Goal: Transaction & Acquisition: Download file/media

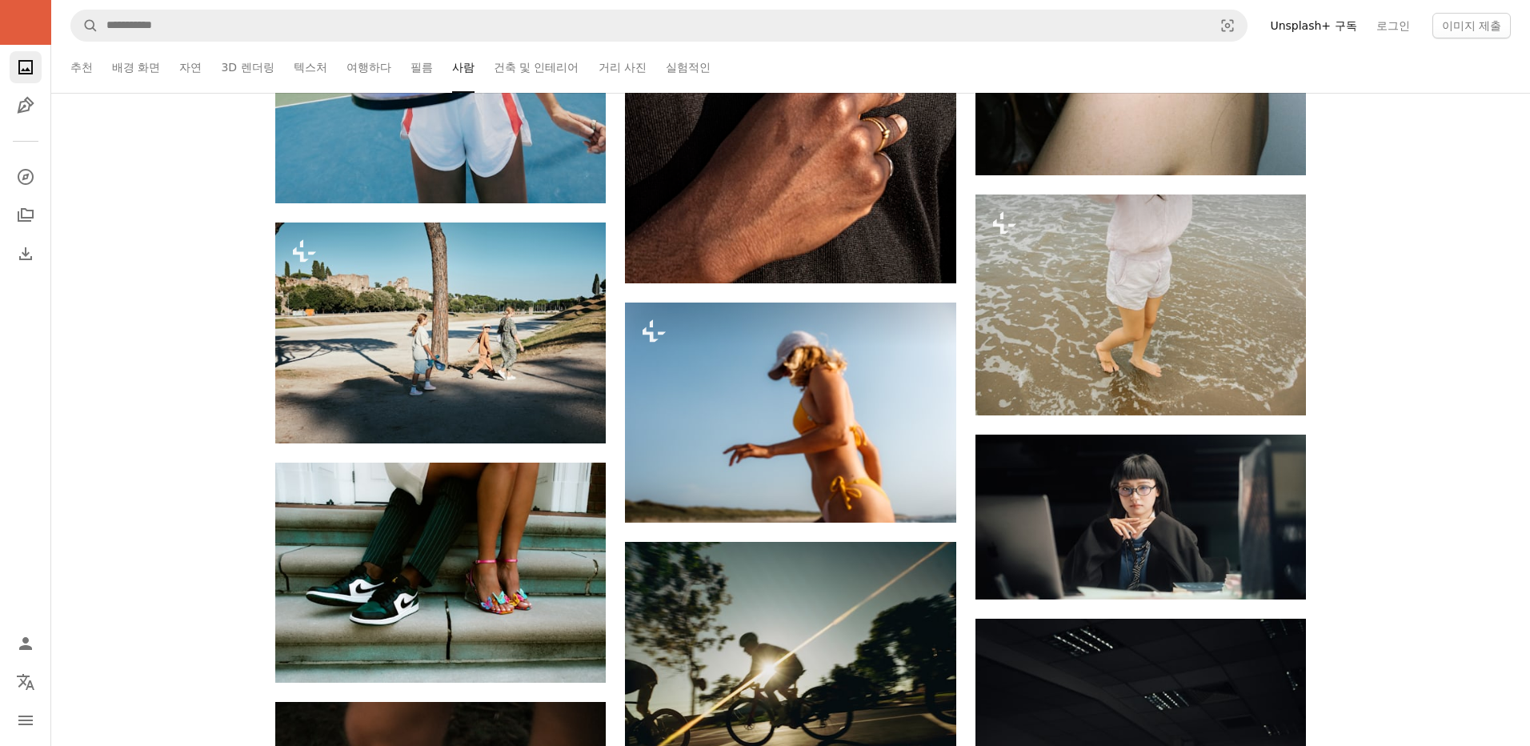
scroll to position [33766, 0]
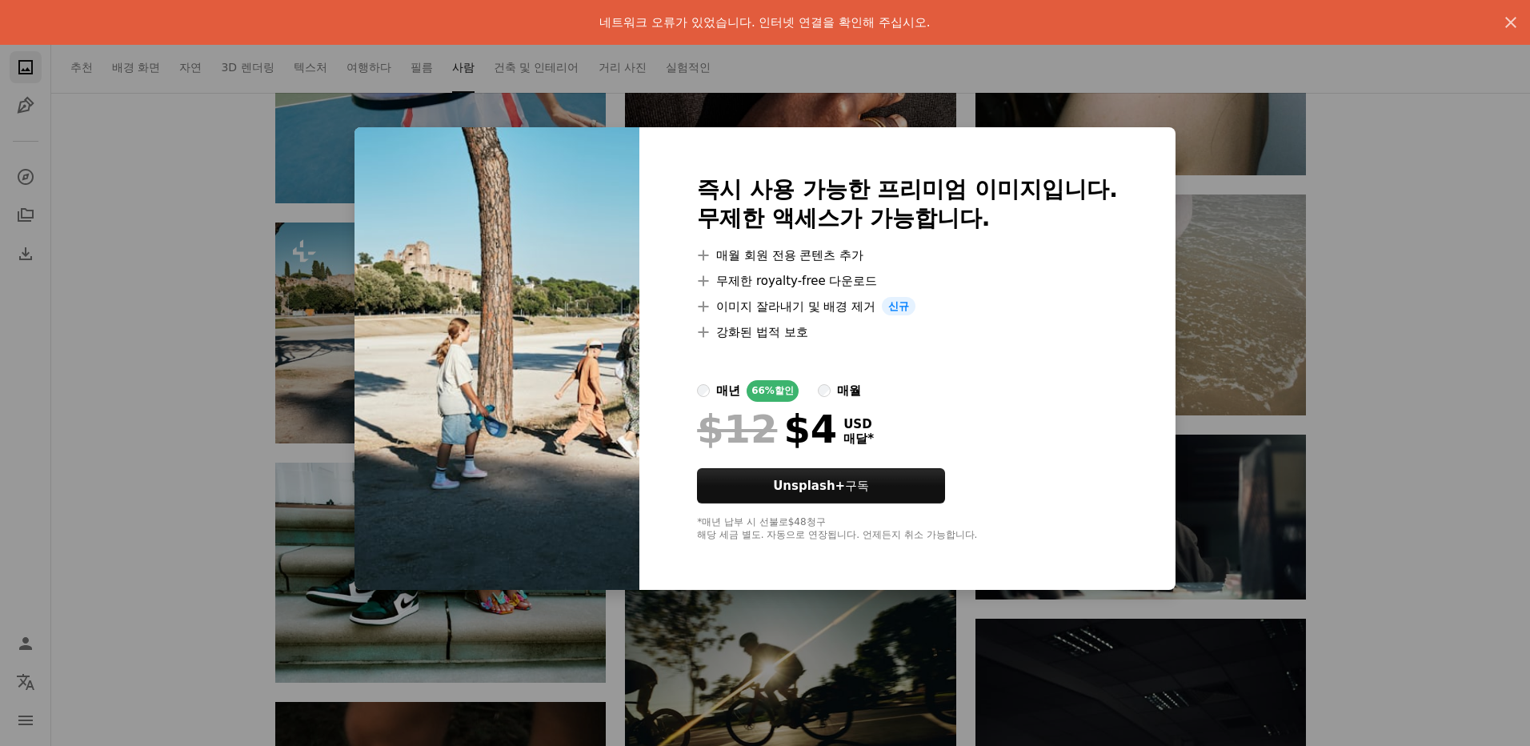
click at [1422, 303] on div "An X shape 네트워크 오류가 있었습니다. 인터넷 연결을 확인해 주십시오. An X shape 즉시 사용 가능한 프리미엄 이미지입니다. …" at bounding box center [765, 373] width 1530 height 746
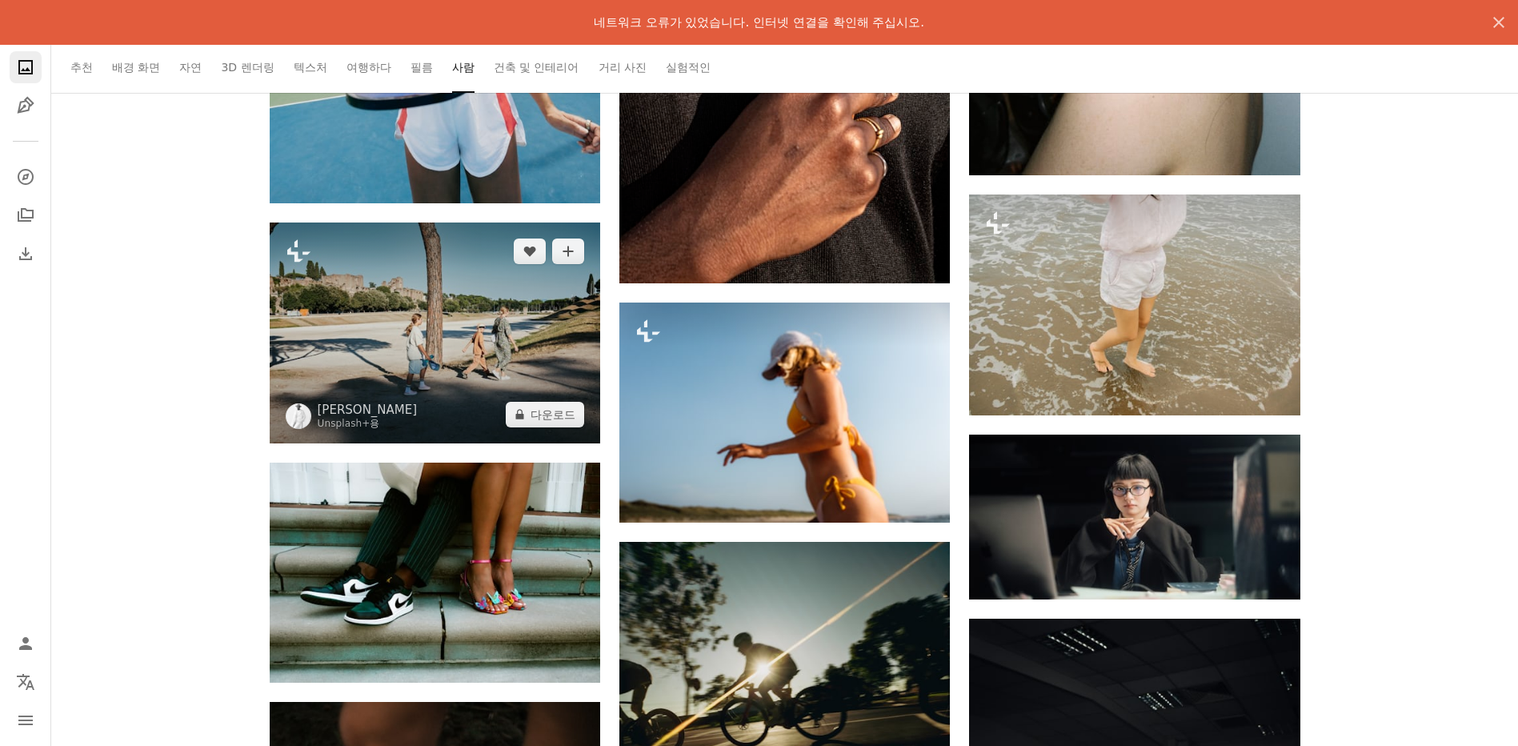
drag, startPoint x: 430, startPoint y: 284, endPoint x: 383, endPoint y: 350, distance: 80.8
click at [379, 351] on img at bounding box center [435, 332] width 330 height 220
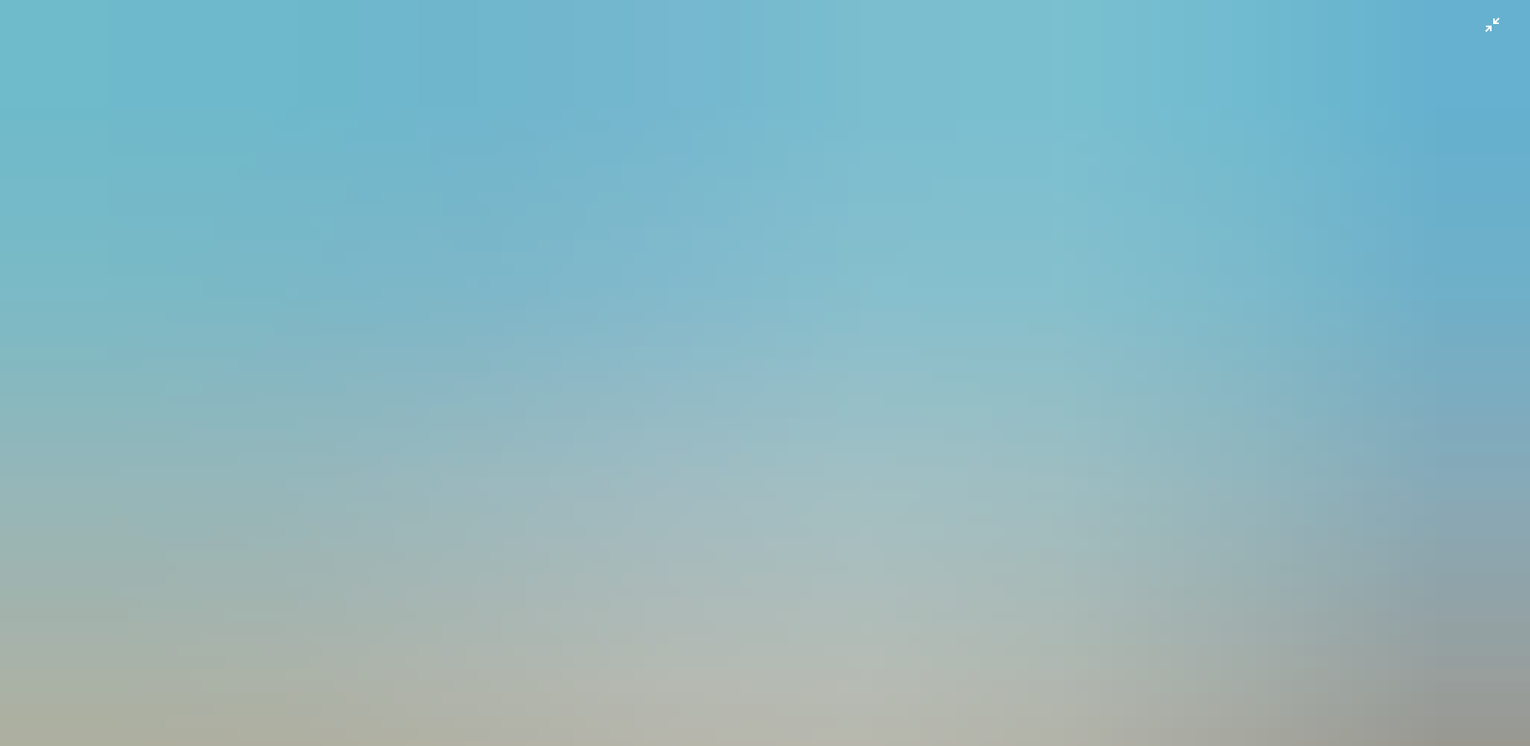
scroll to position [130, 0]
